Goal: Task Accomplishment & Management: Complete application form

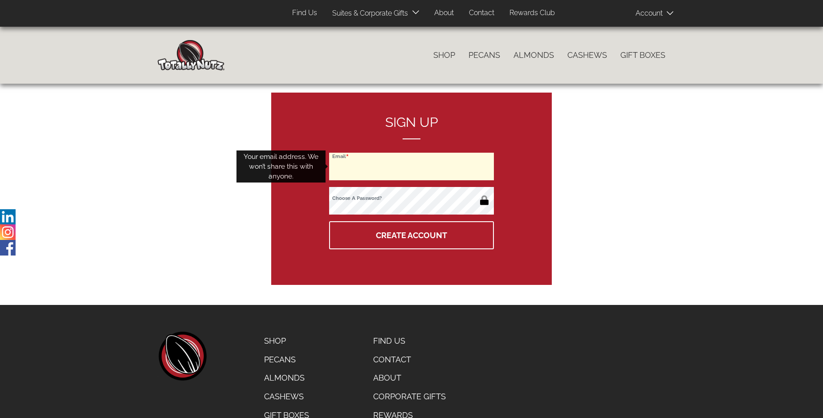
click at [412, 167] on input "Email" at bounding box center [411, 167] width 165 height 28
type input "[EMAIL_ADDRESS][DOMAIN_NAME]"
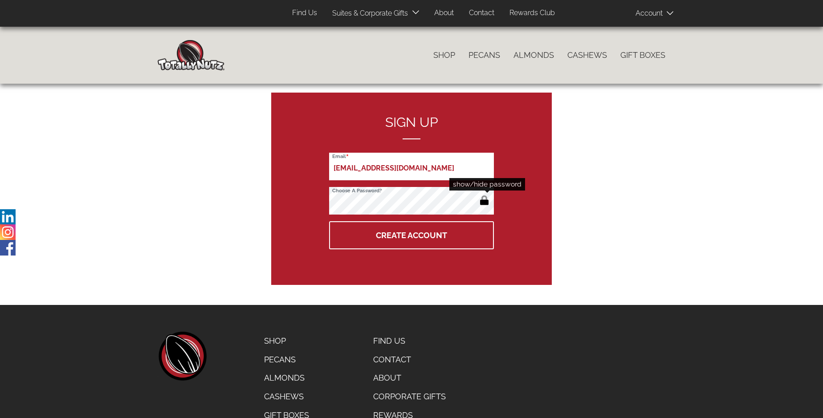
click at [484, 201] on button "button" at bounding box center [484, 201] width 15 height 14
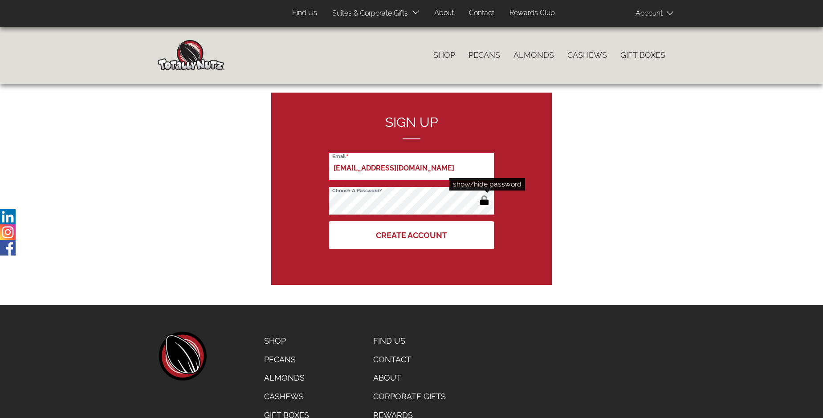
click at [412, 235] on button "Create Account" at bounding box center [411, 235] width 165 height 28
